Goal: Task Accomplishment & Management: Complete application form

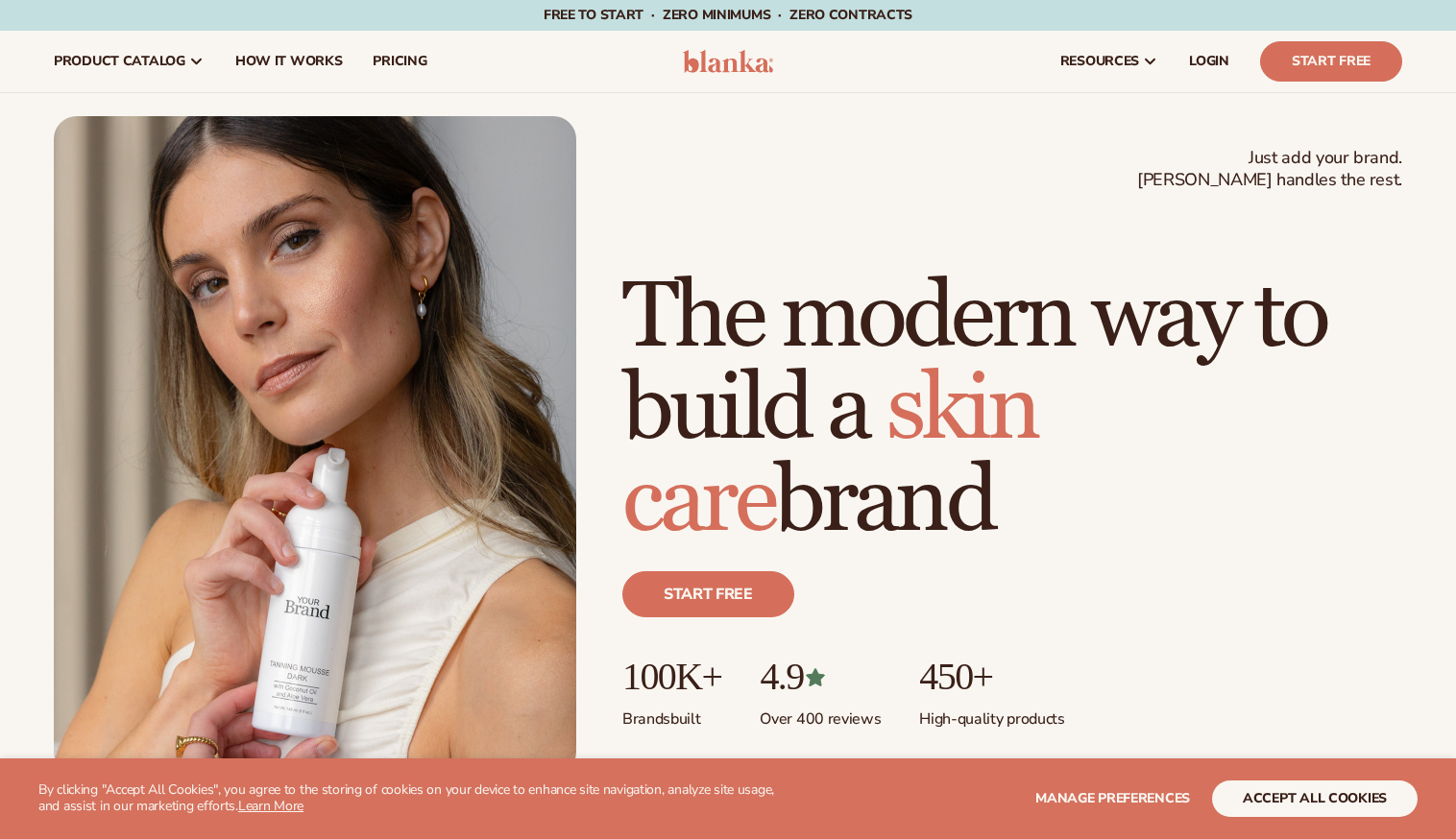
click at [1288, 796] on button "accept all cookies" at bounding box center [1315, 798] width 205 height 37
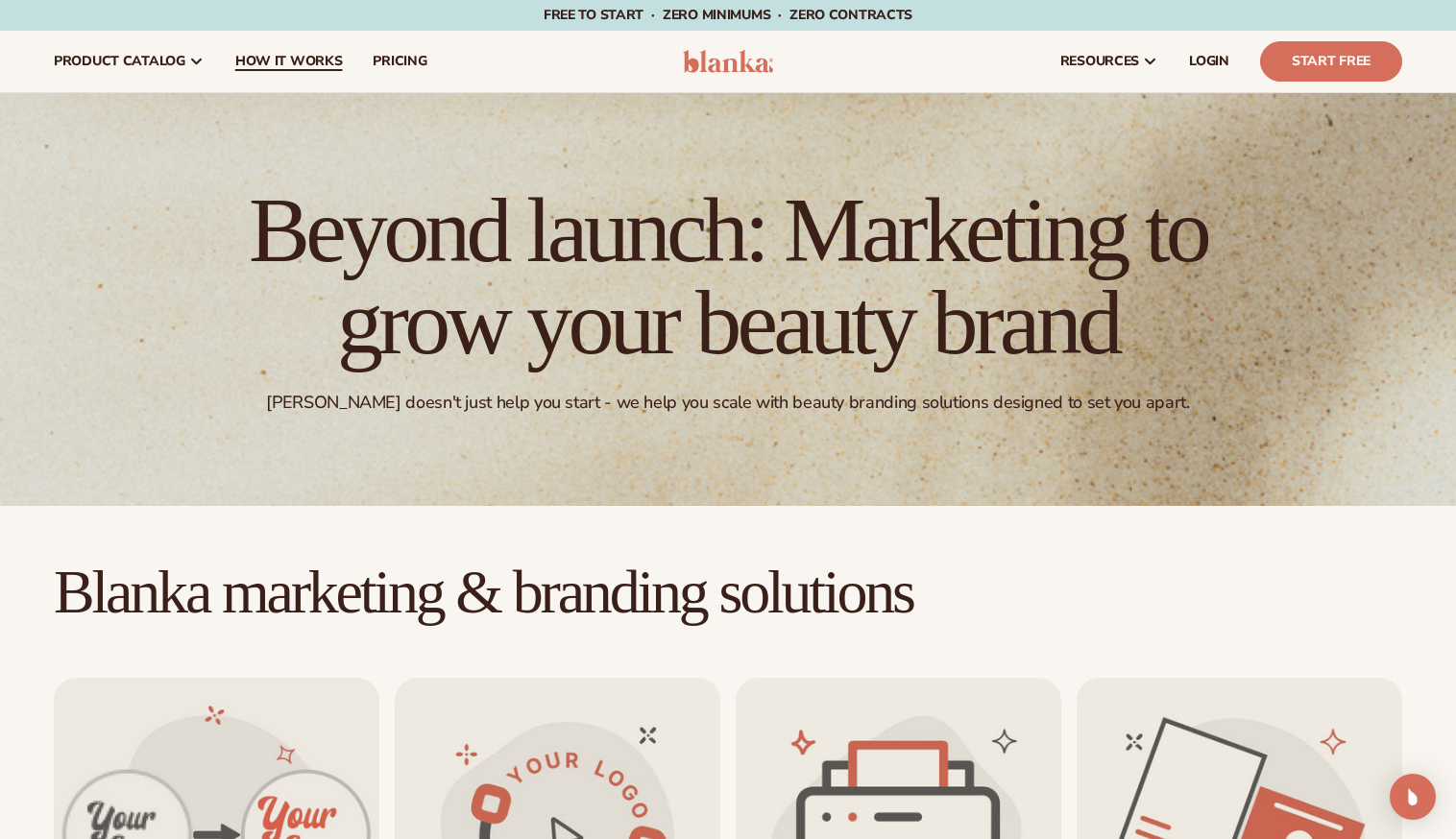
click at [287, 58] on span "How It Works" at bounding box center [289, 61] width 107 height 15
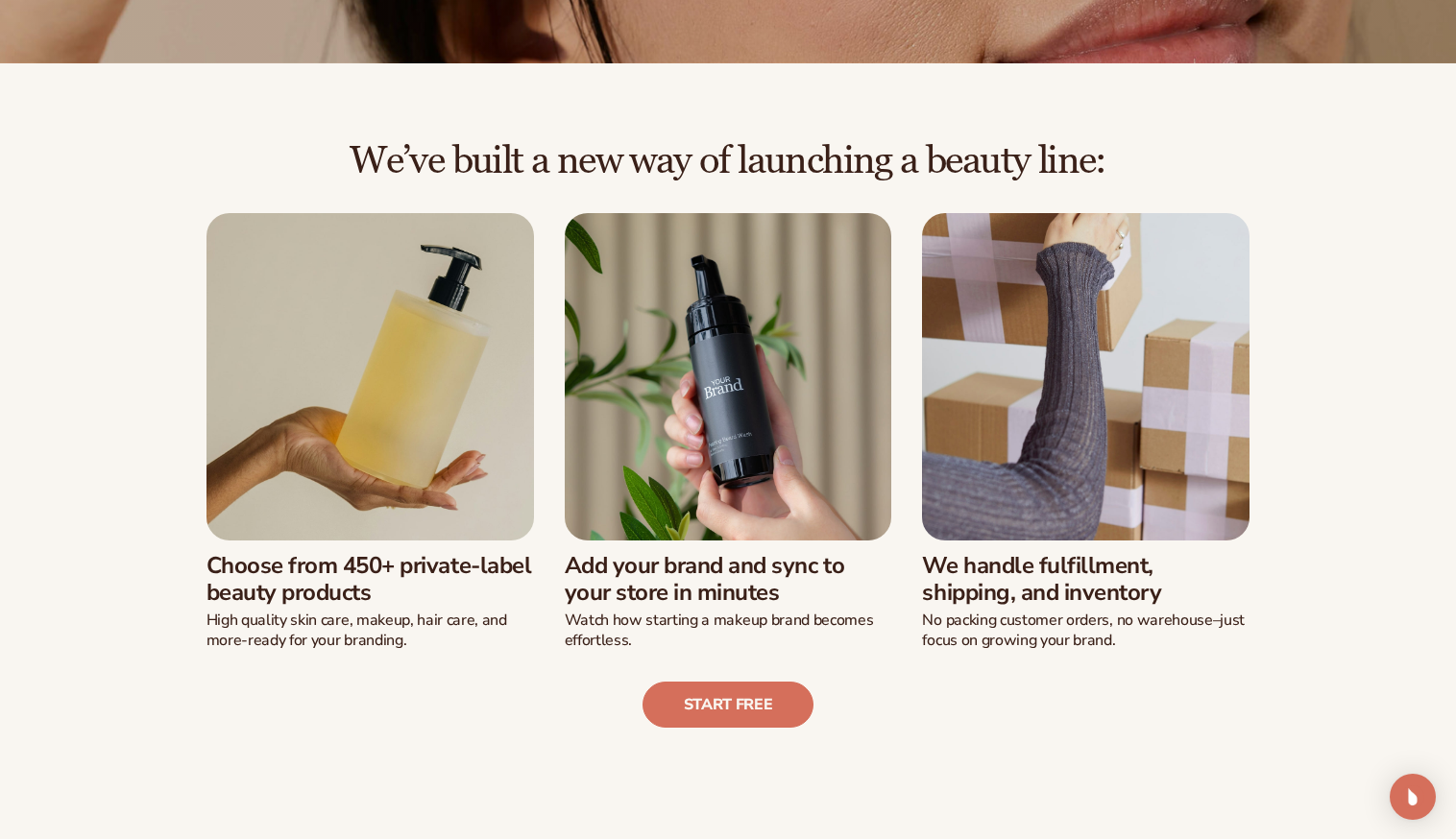
scroll to position [449, 0]
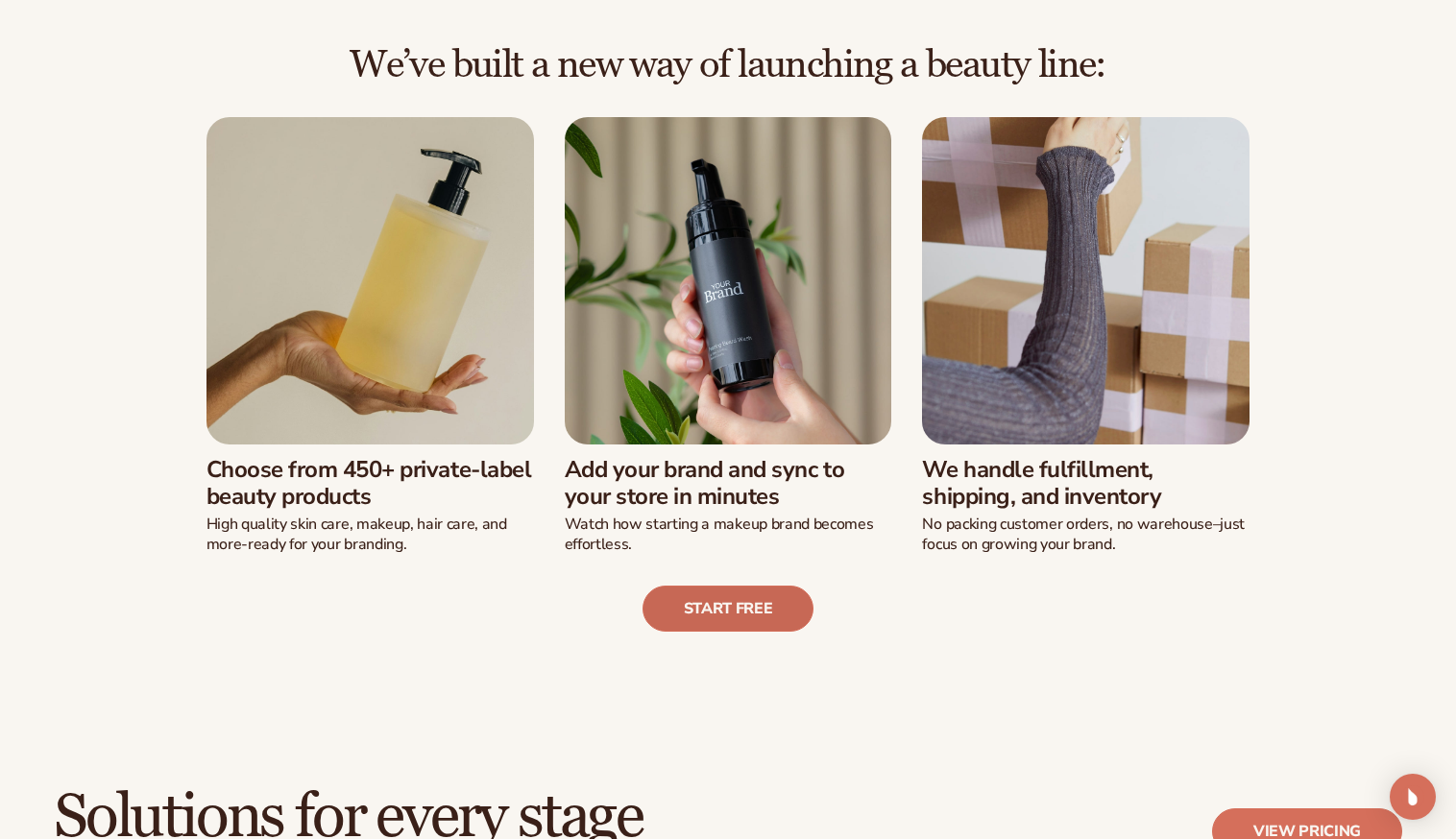
click at [730, 601] on link "Start free" at bounding box center [728, 608] width 172 height 46
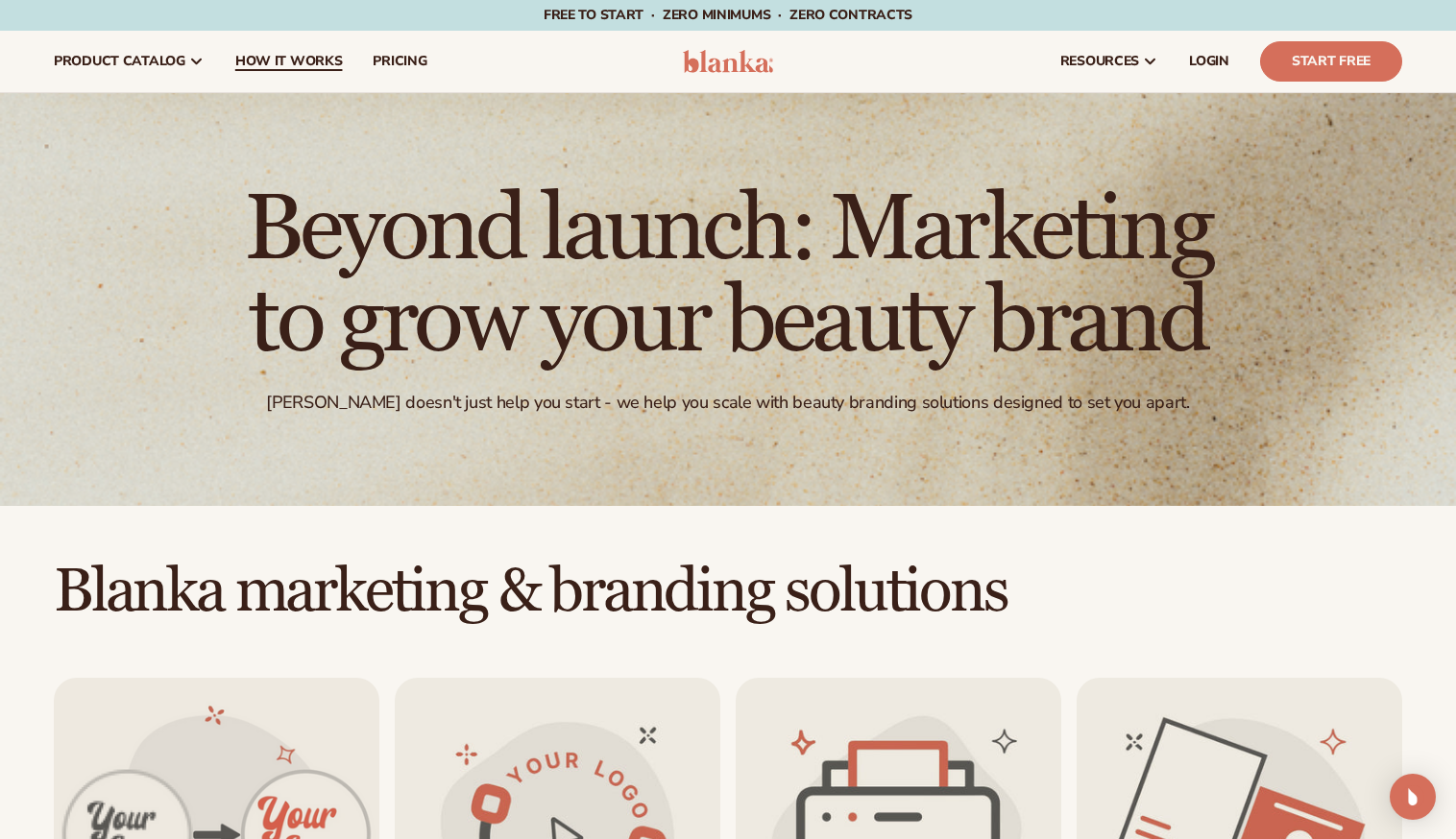
click at [291, 55] on span "How It Works" at bounding box center [289, 61] width 107 height 15
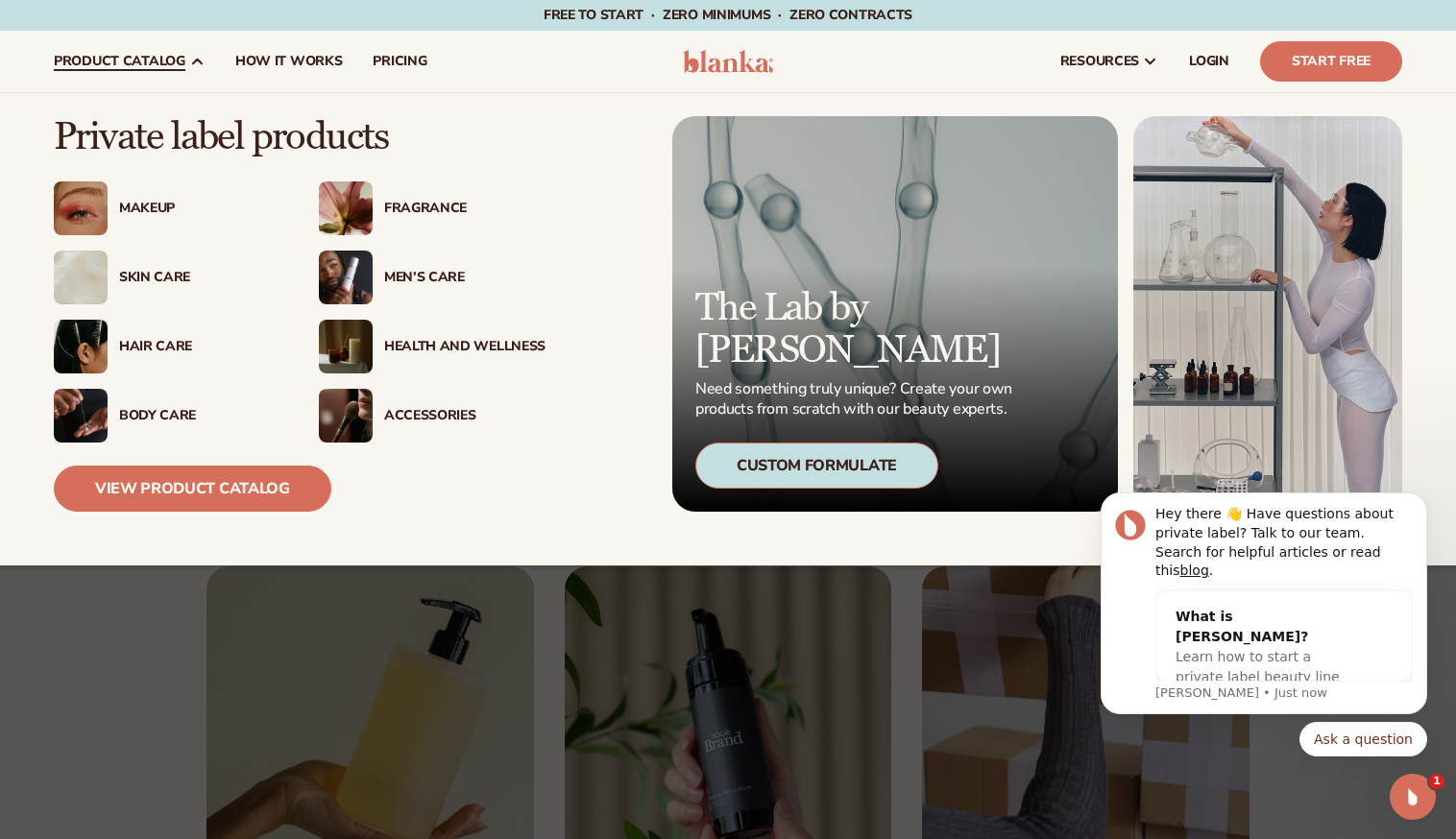
click at [350, 407] on img at bounding box center [345, 416] width 54 height 54
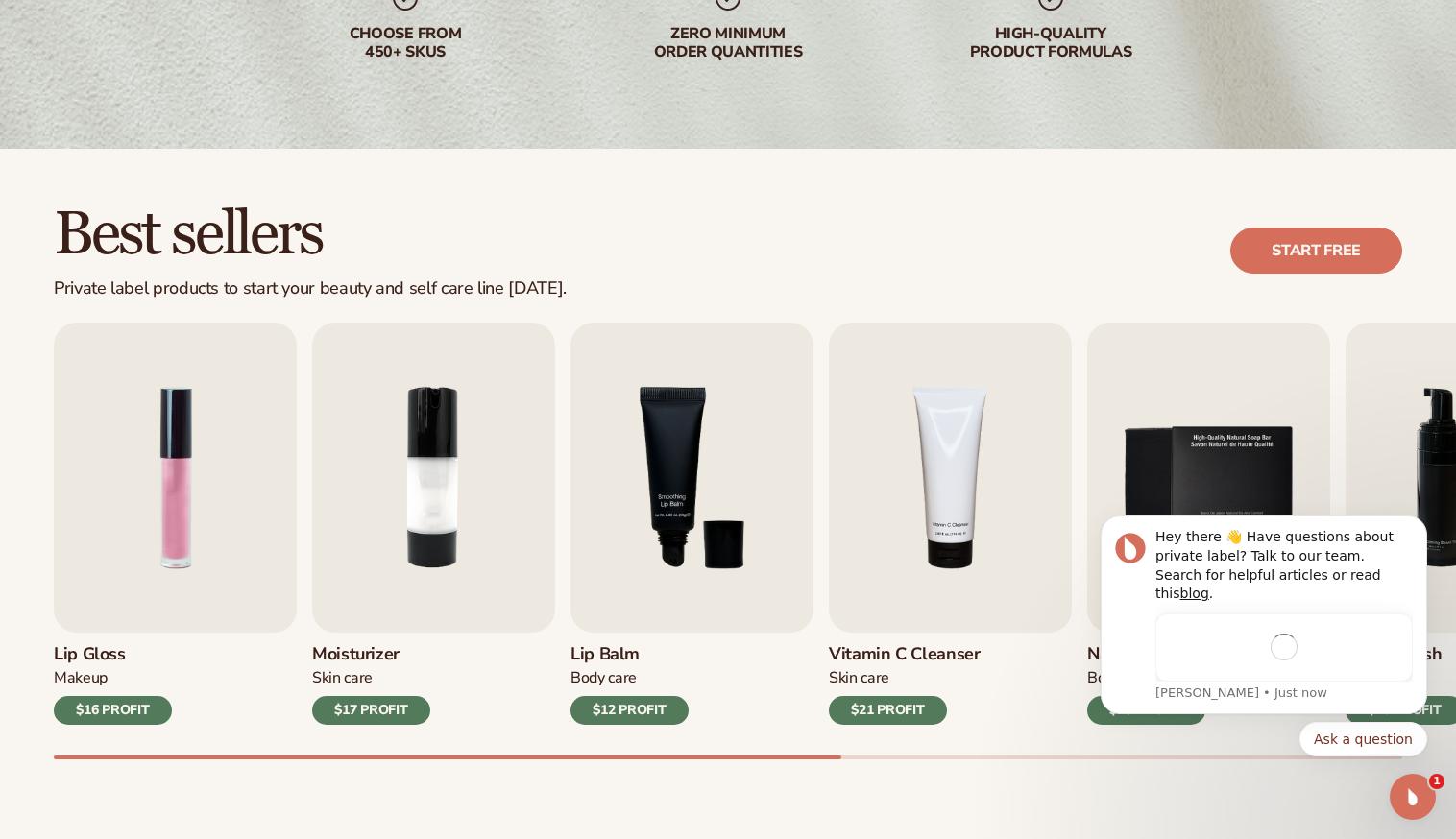
scroll to position [460, 0]
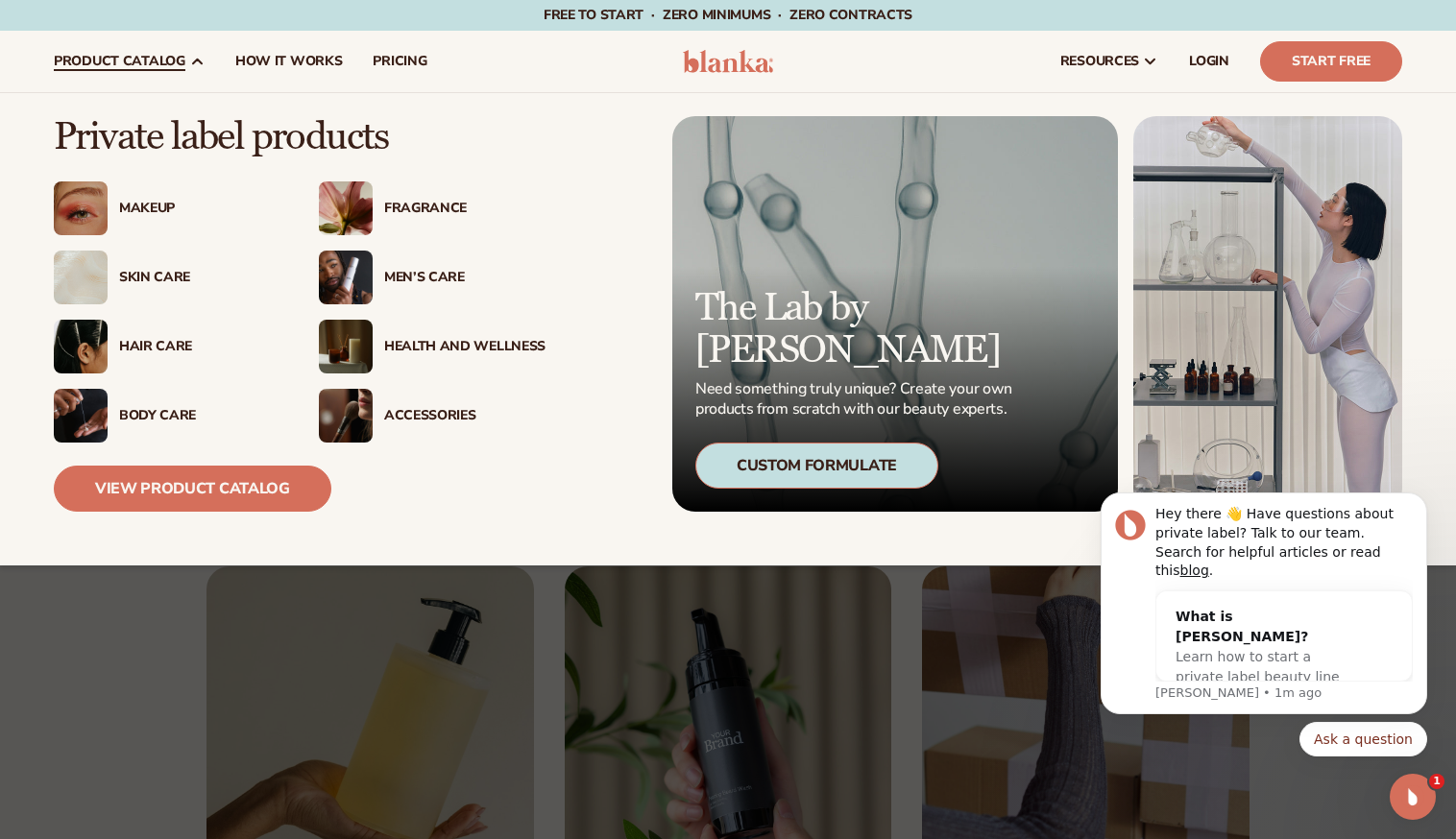
click at [91, 340] on img at bounding box center [81, 346] width 54 height 54
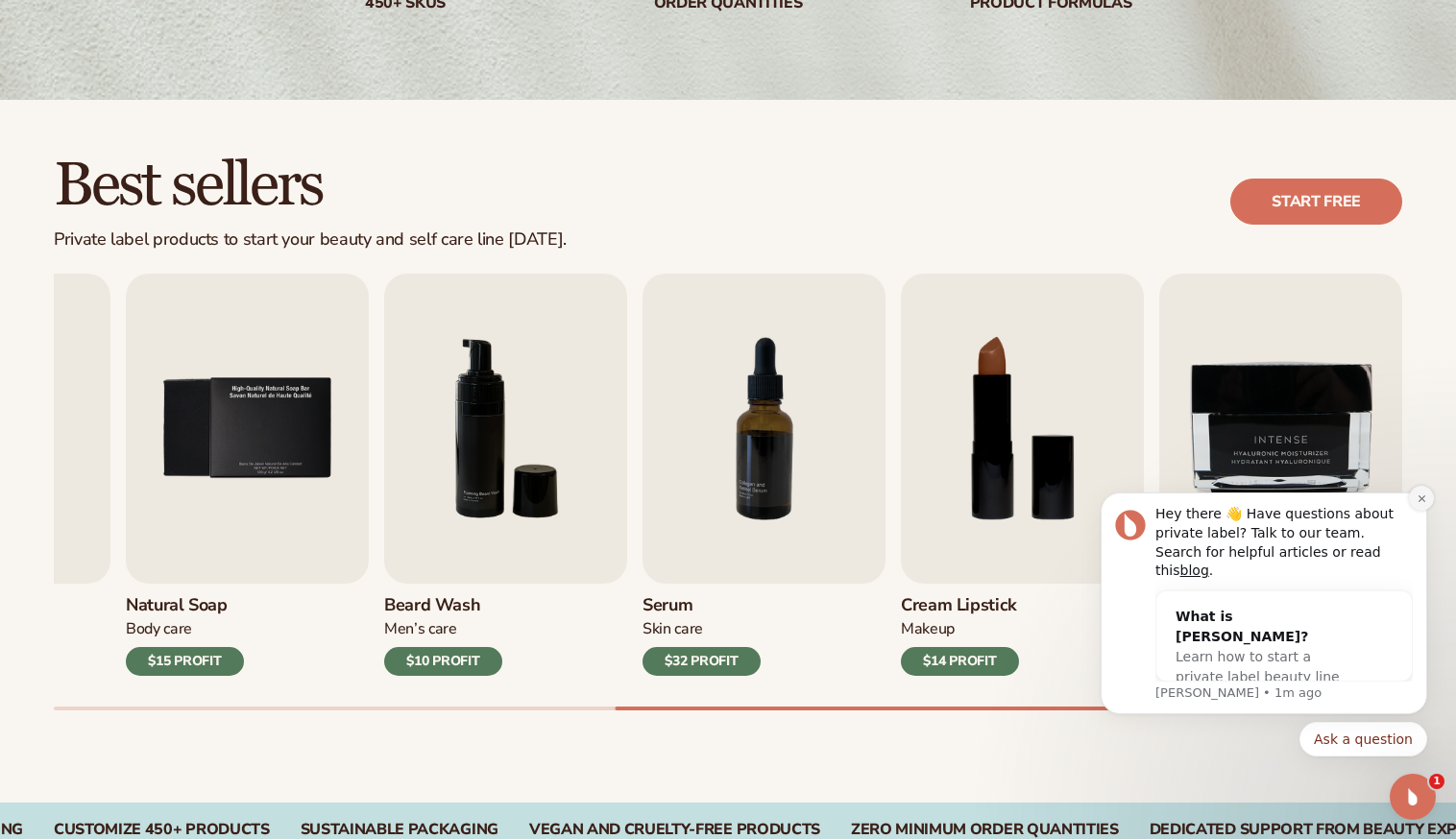
click at [1421, 504] on icon "Dismiss notification" at bounding box center [1421, 499] width 11 height 11
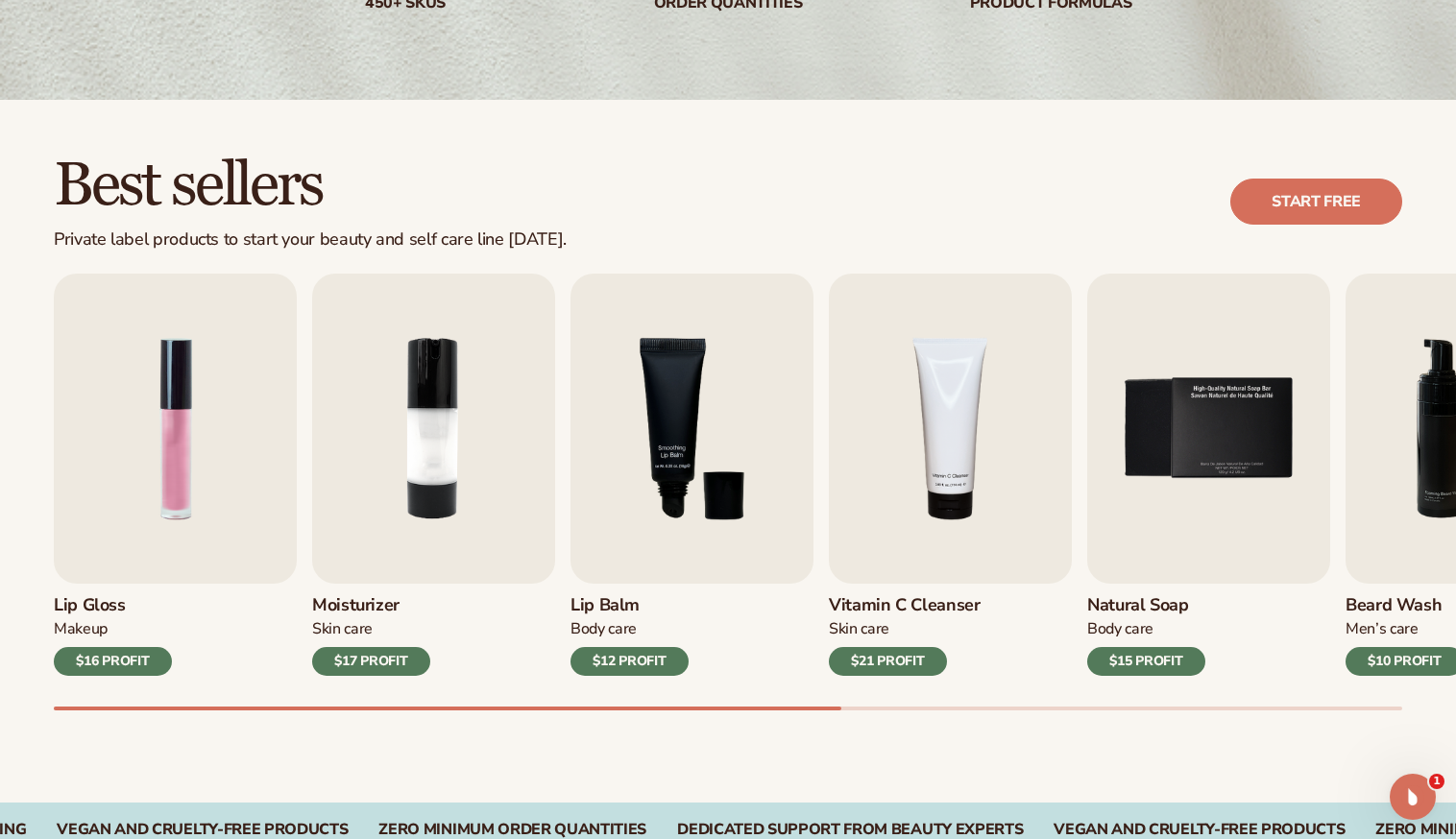
scroll to position [383, 0]
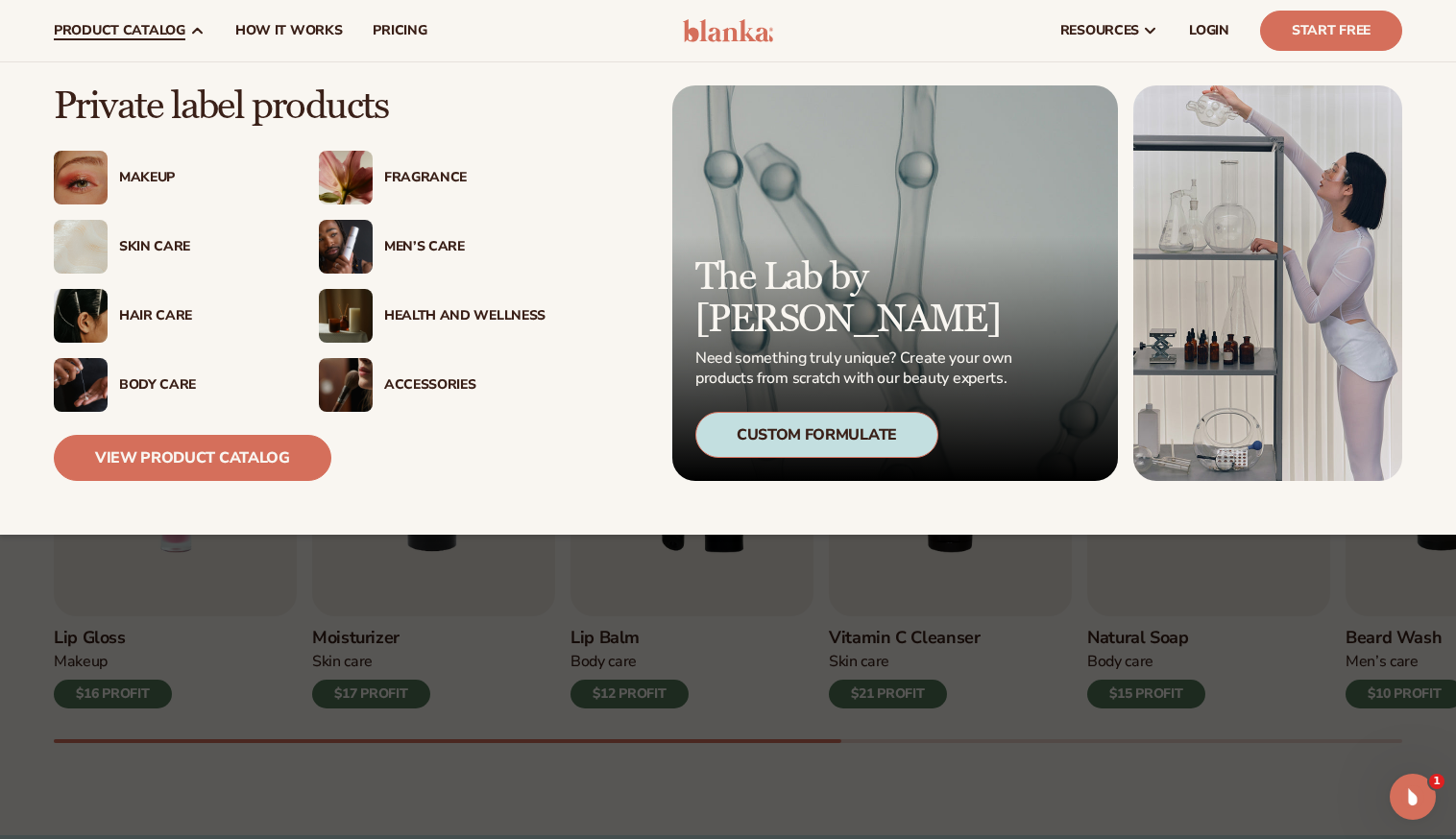
click at [395, 311] on div "Health And Wellness" at bounding box center [465, 316] width 161 height 16
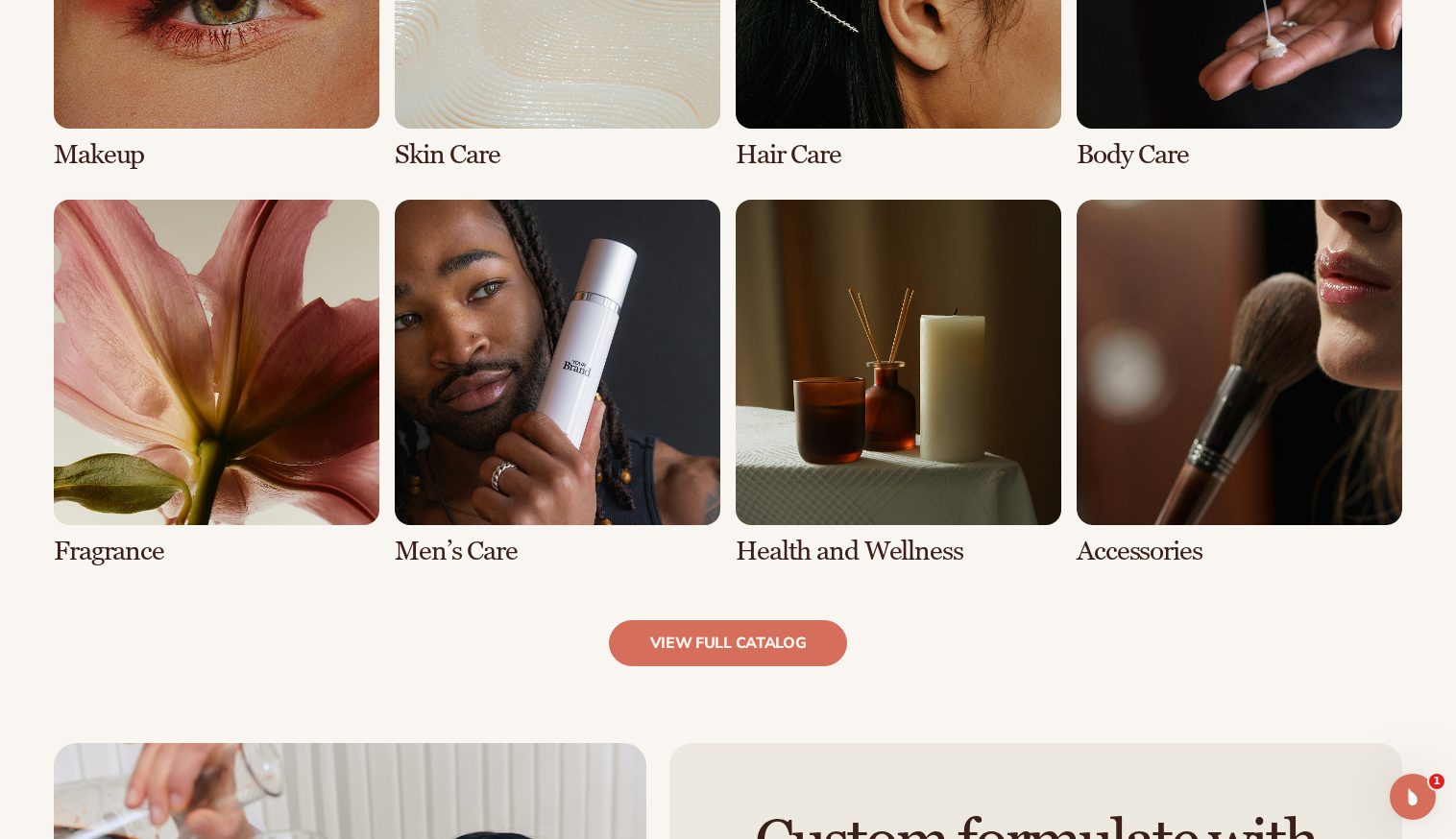
scroll to position [1632, 0]
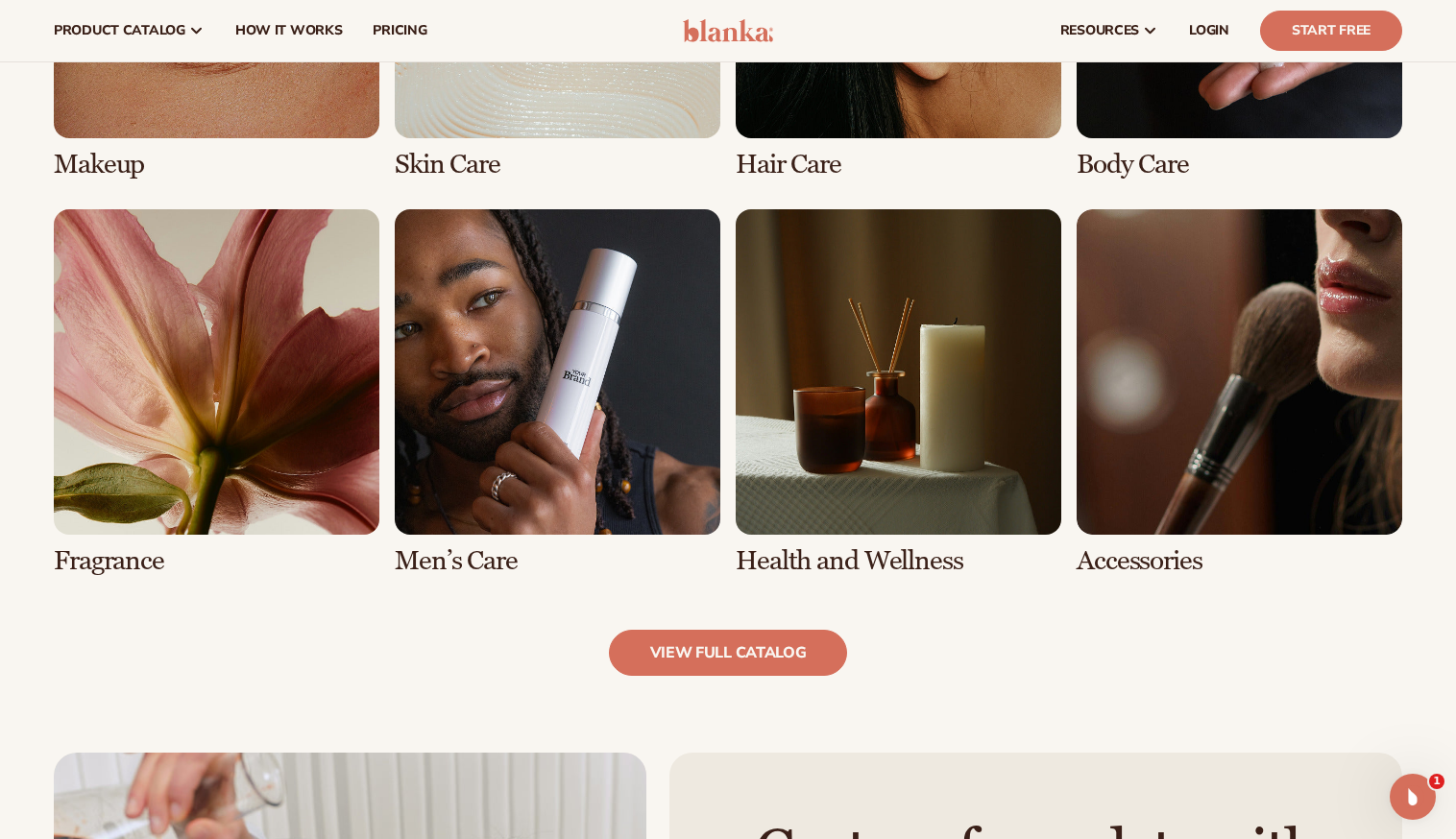
click at [897, 413] on link "7 / 8" at bounding box center [898, 392] width 325 height 367
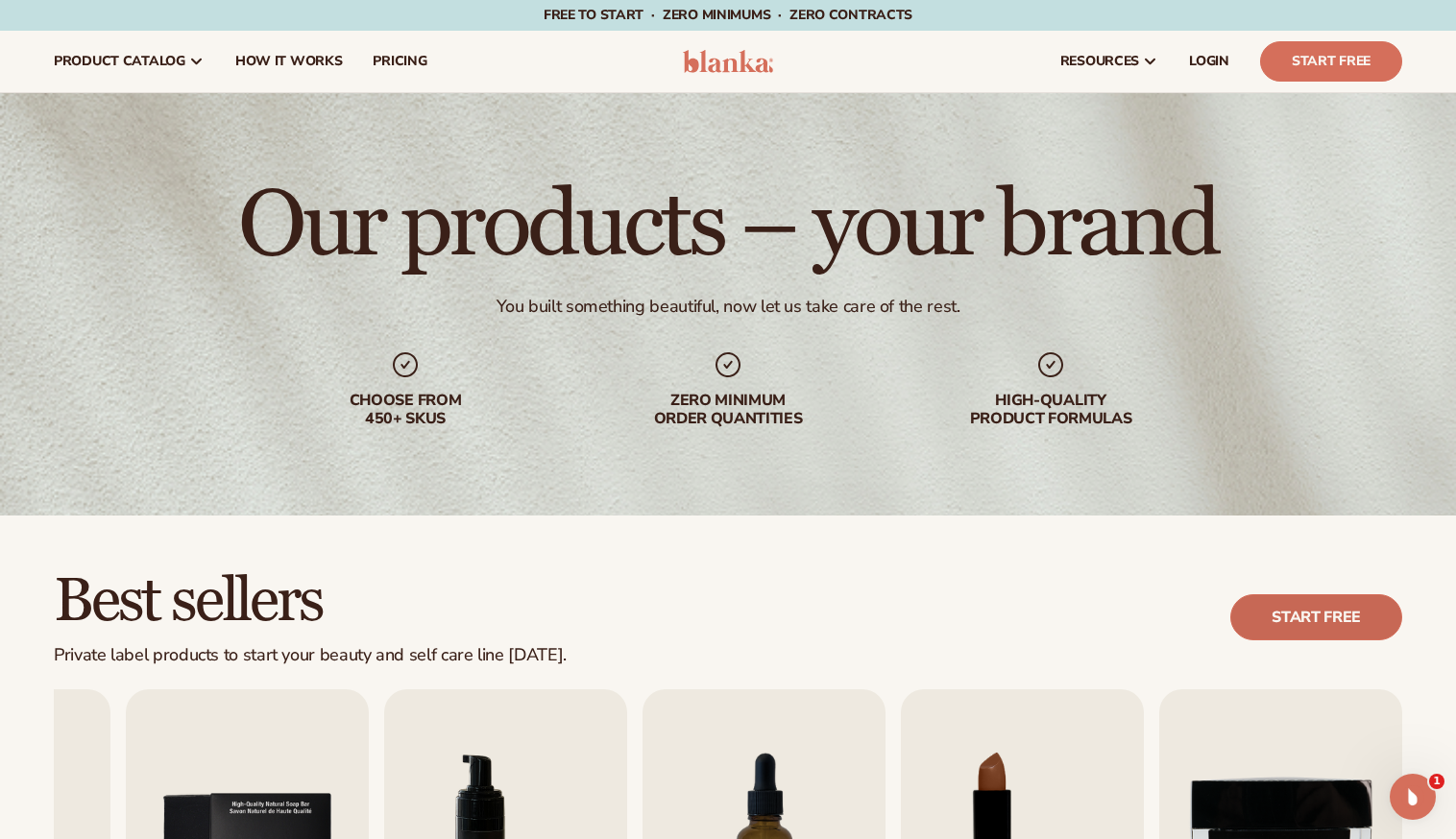
click at [1313, 616] on link "Start free" at bounding box center [1316, 617] width 172 height 46
